Goal: Information Seeking & Learning: Learn about a topic

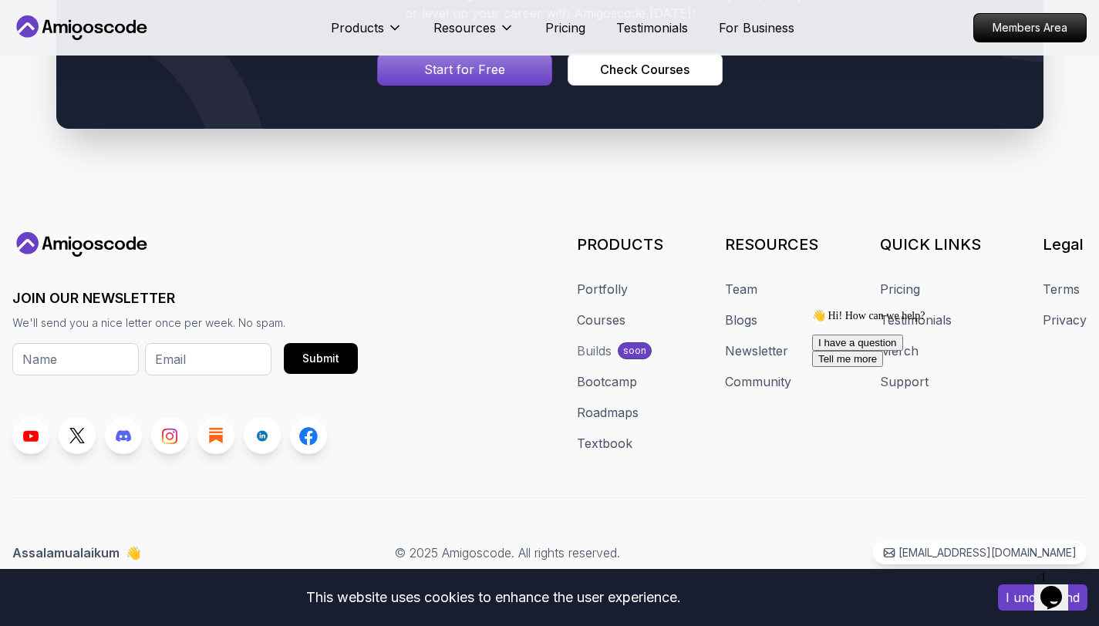
scroll to position [1212, 0]
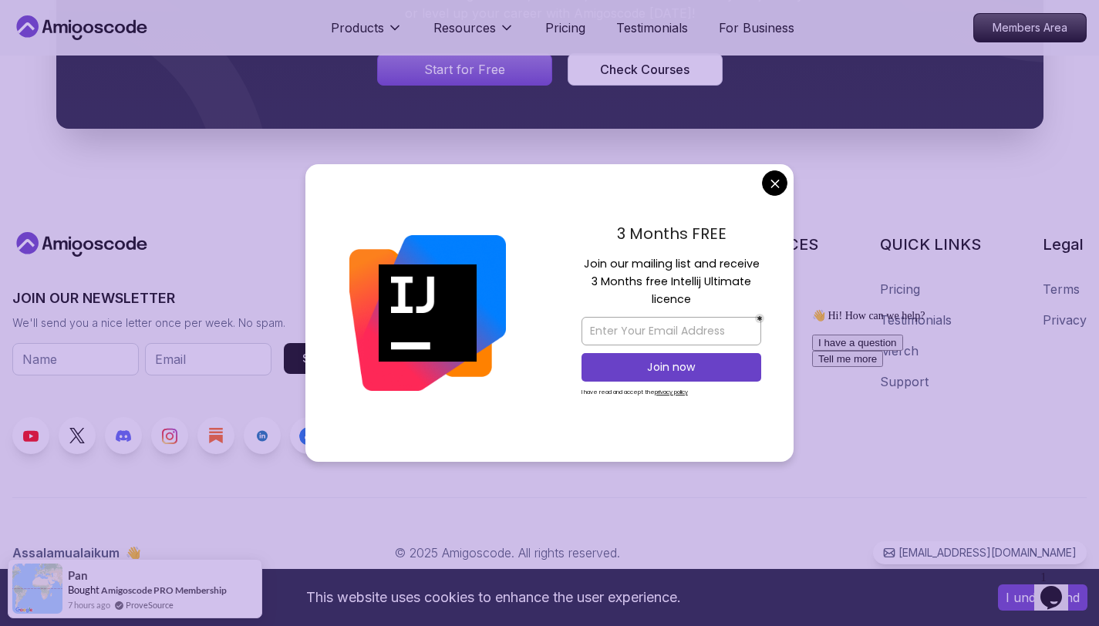
click at [769, 181] on body "This website uses cookies to enhance the user experience. I understand Products…" at bounding box center [549, 60] width 1099 height 1131
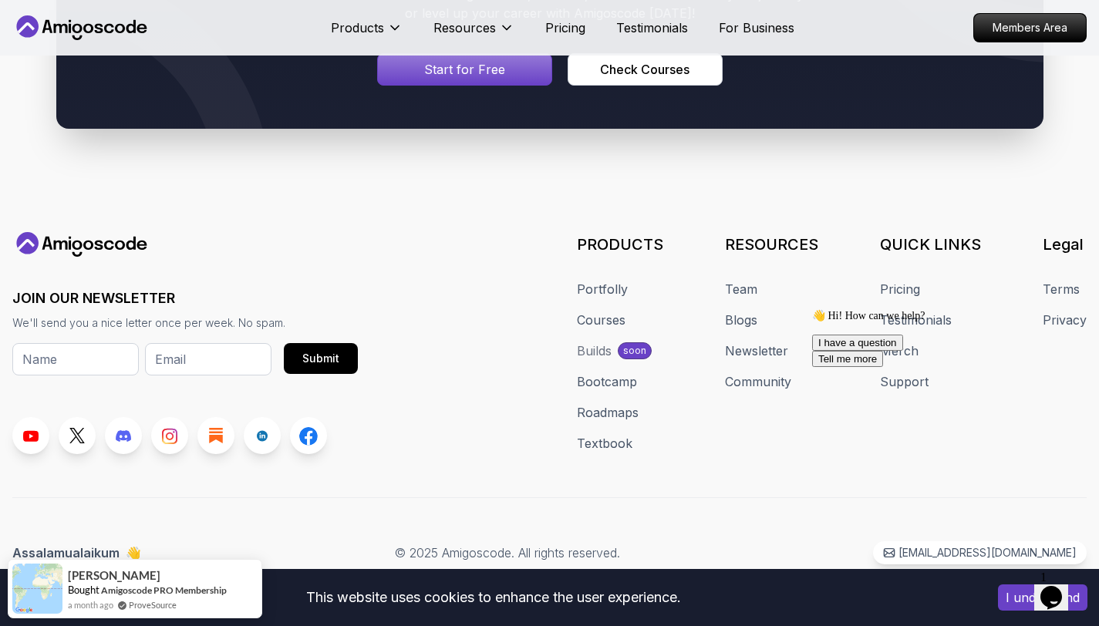
scroll to position [9680, 0]
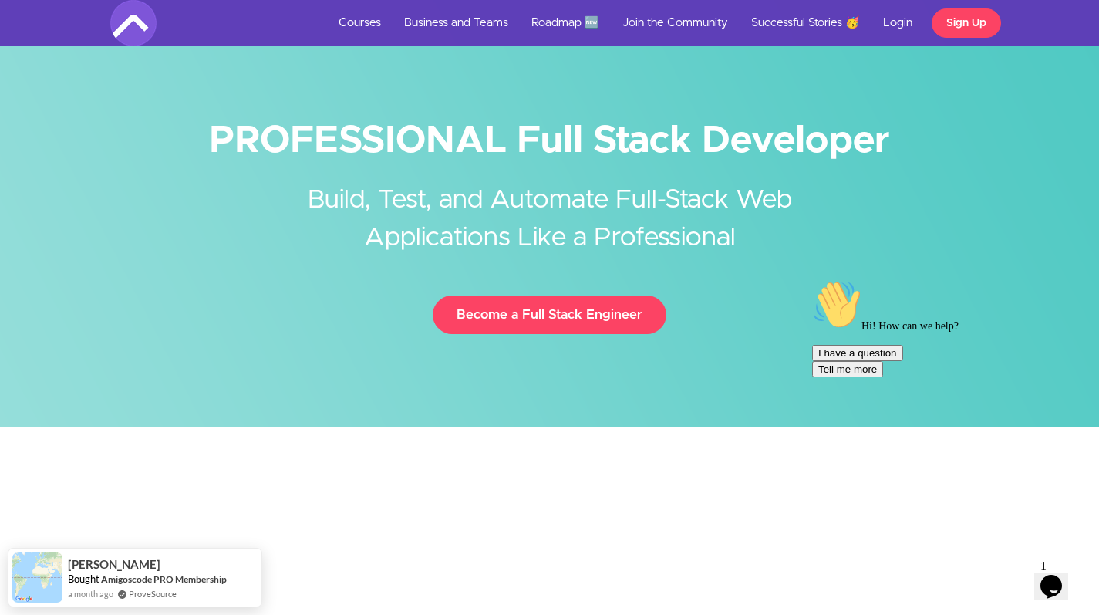
click at [812, 280] on icon "Chat attention grabber" at bounding box center [812, 280] width 0 height 0
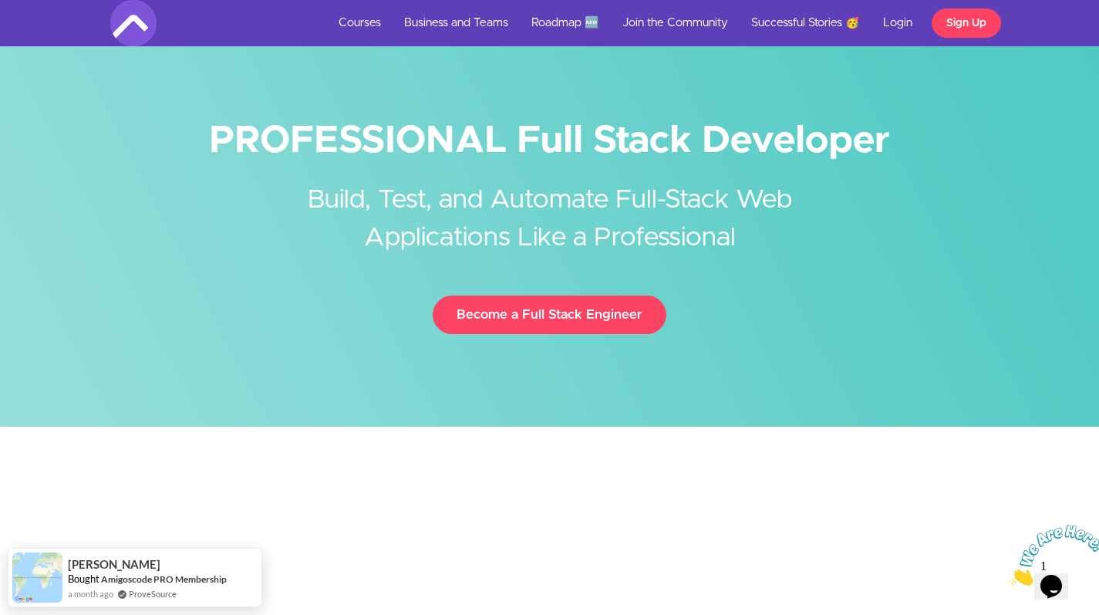
click at [1010, 575] on icon "Close" at bounding box center [1010, 581] width 0 height 13
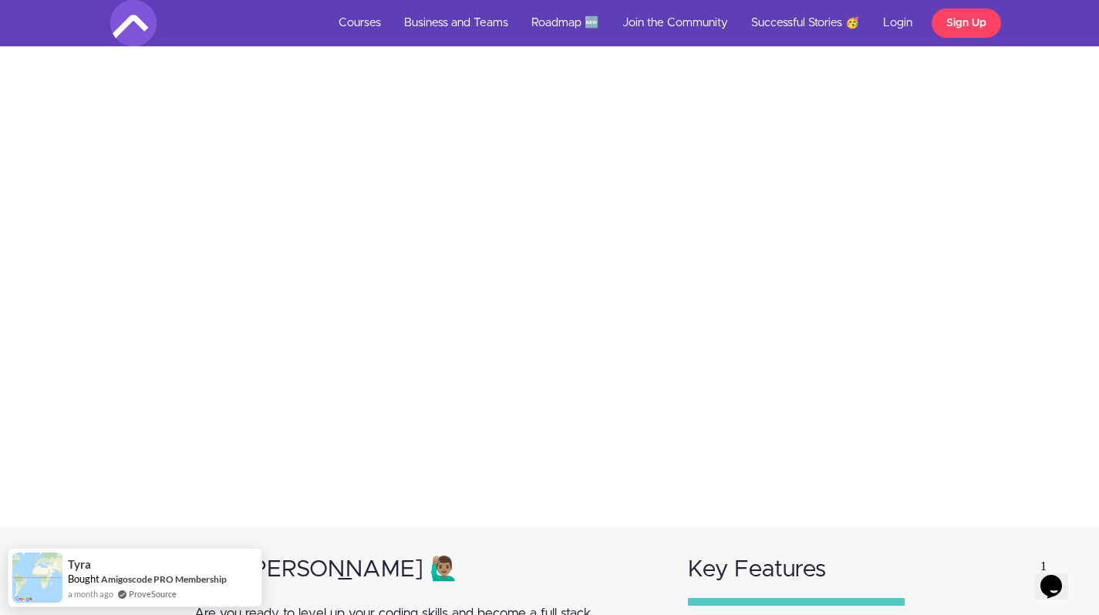
scroll to position [370, 0]
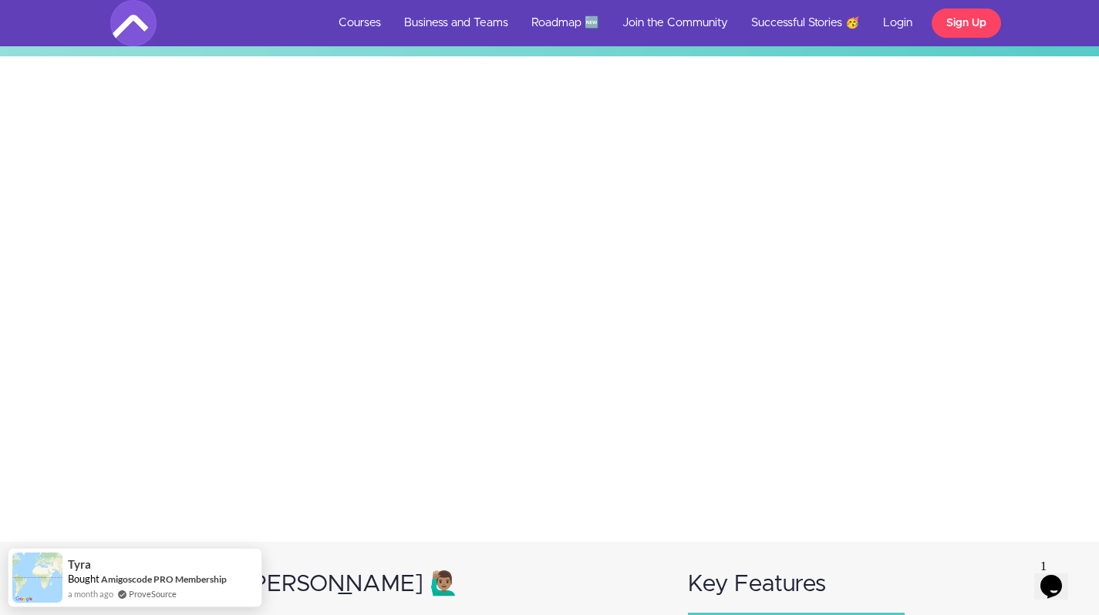
click at [127, 308] on div at bounding box center [549, 299] width 1122 height 408
click at [116, 284] on div at bounding box center [549, 299] width 1122 height 408
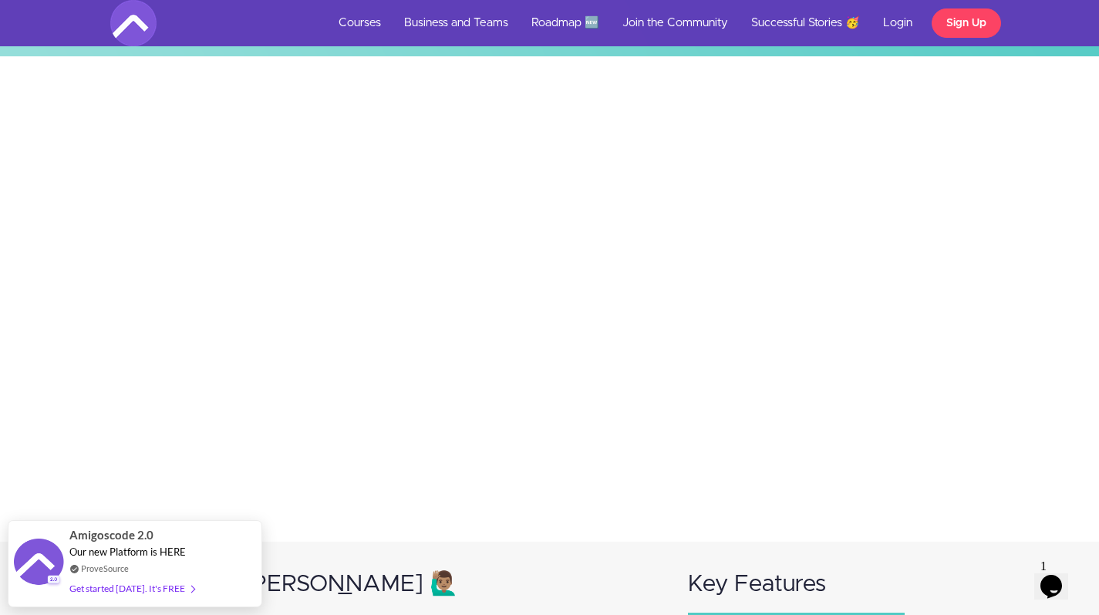
click at [0, 386] on div at bounding box center [549, 299] width 1122 height 408
click at [345, 531] on div at bounding box center [549, 298] width 1099 height 485
click at [118, 437] on div at bounding box center [549, 299] width 1122 height 408
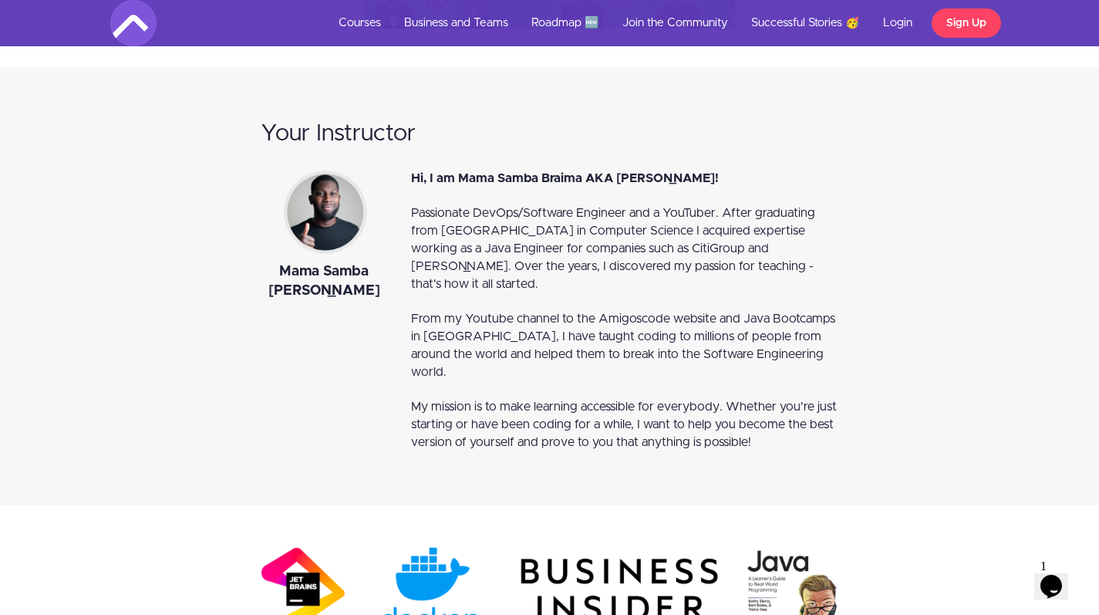
scroll to position [13027, 0]
